Goal: Transaction & Acquisition: Purchase product/service

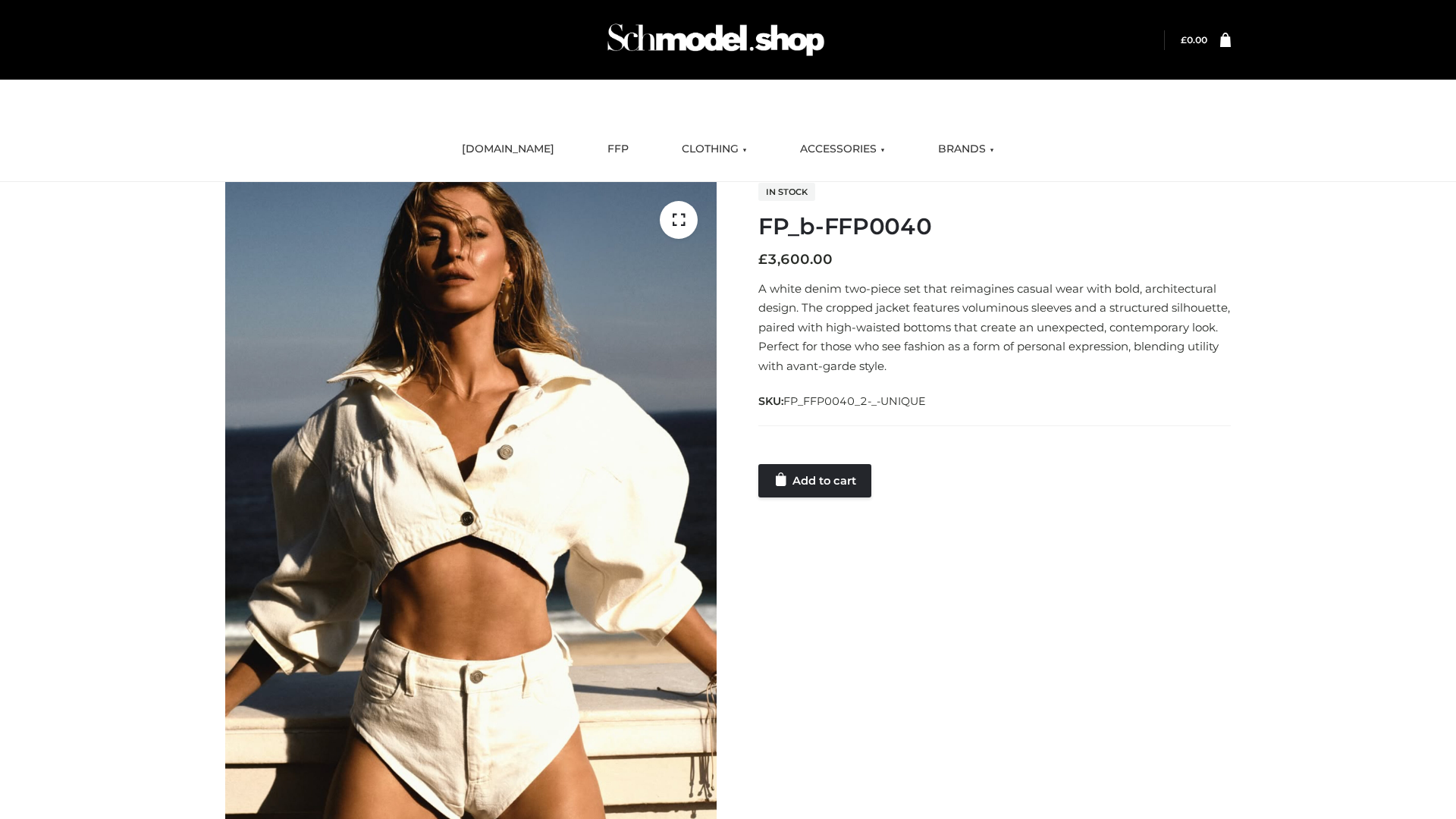
click at [816, 480] on link "Add to cart" at bounding box center [814, 481] width 113 height 34
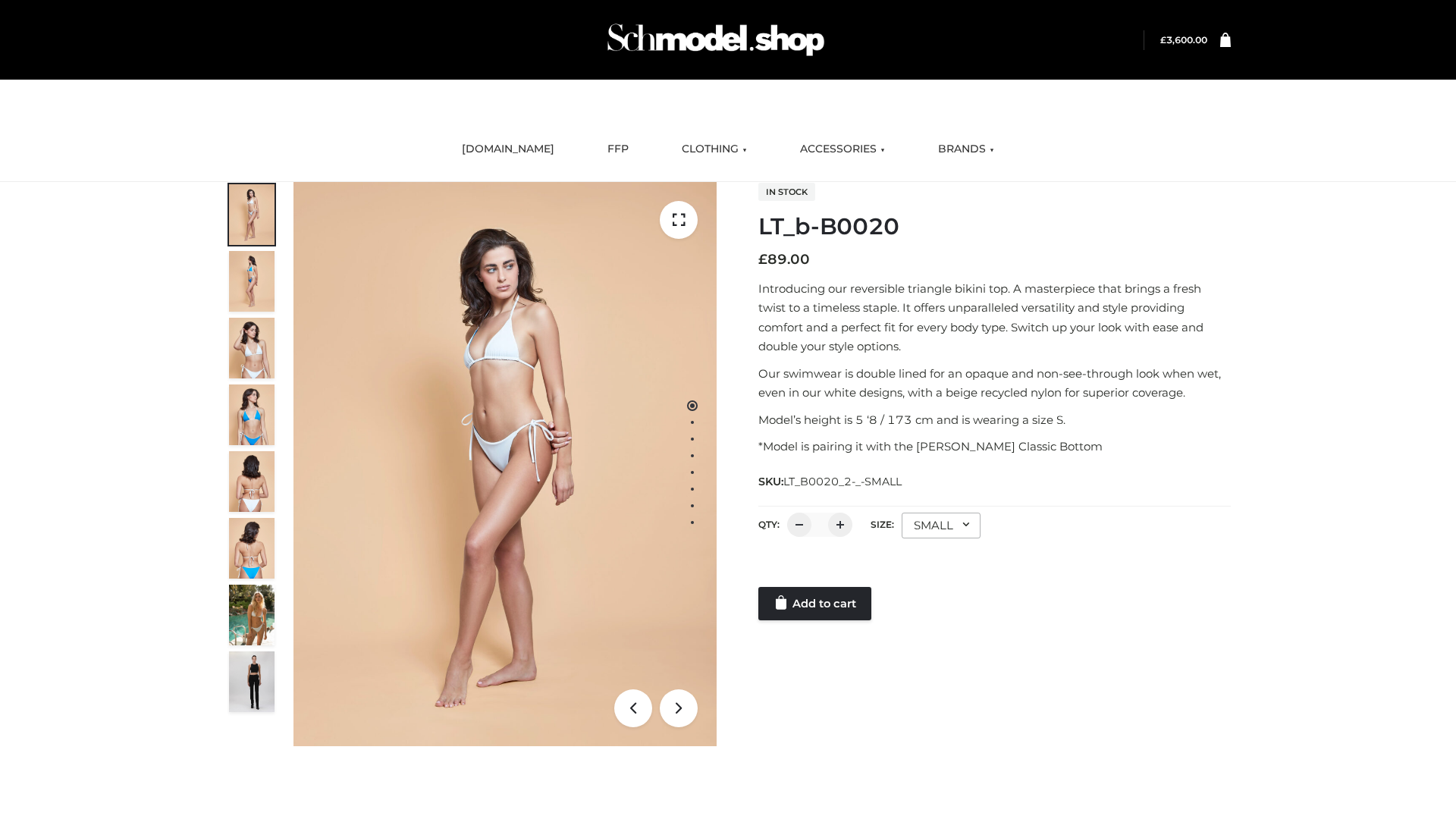
click at [816, 604] on link "Add to cart" at bounding box center [814, 604] width 113 height 34
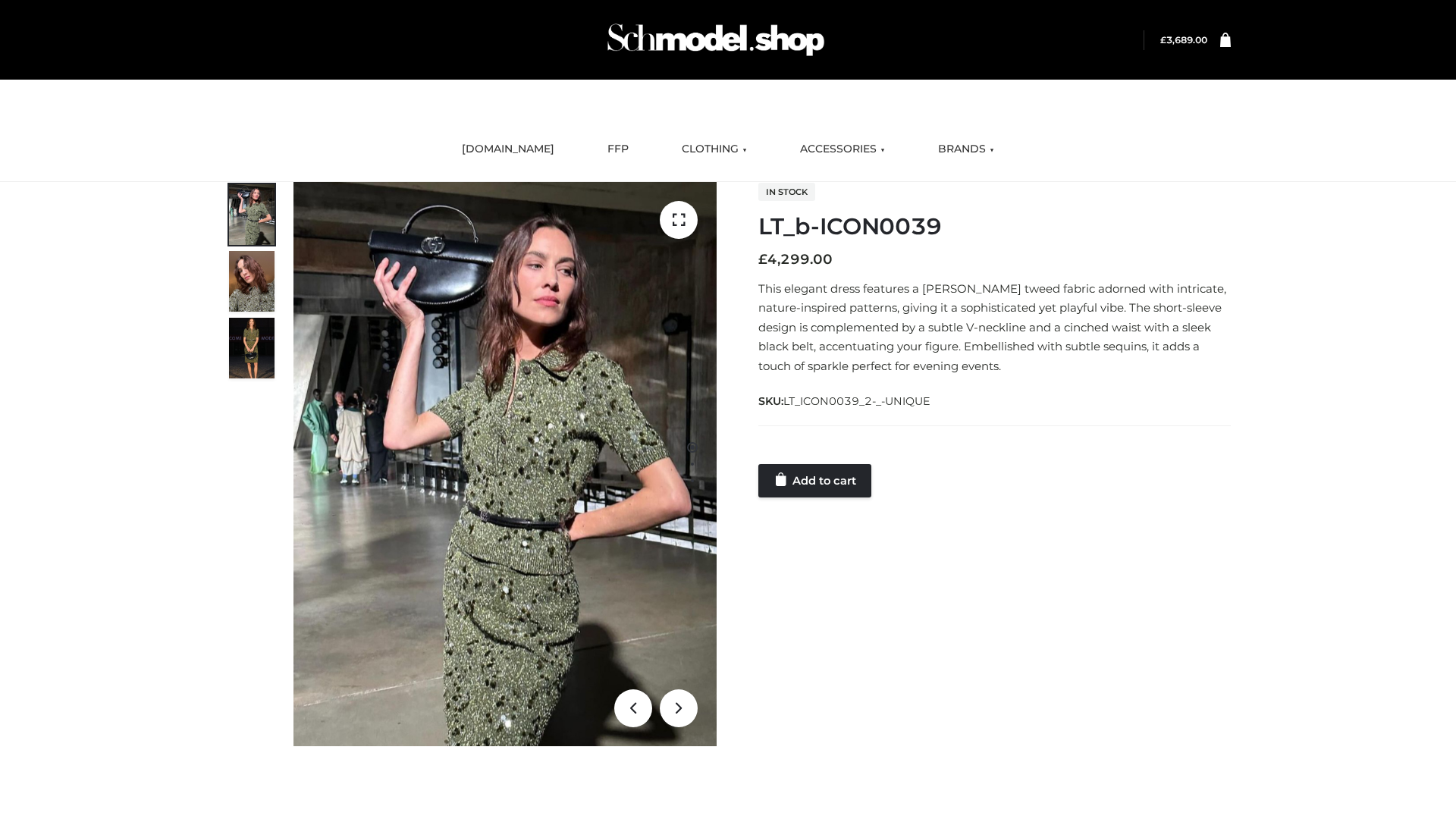
click at [816, 480] on link "Add to cart" at bounding box center [814, 481] width 113 height 34
